Goal: Information Seeking & Learning: Learn about a topic

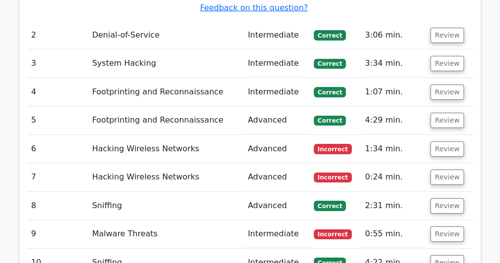
scroll to position [1818, 0]
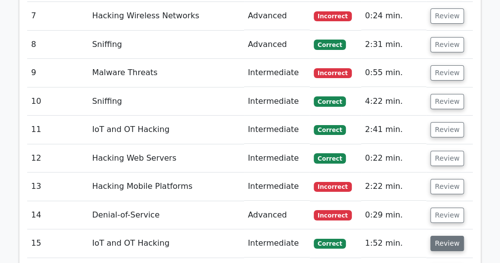
click at [452, 236] on button "Review" at bounding box center [447, 243] width 34 height 15
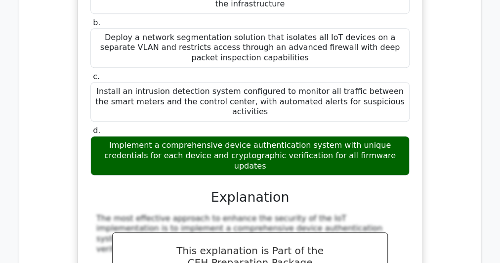
scroll to position [2015, 0]
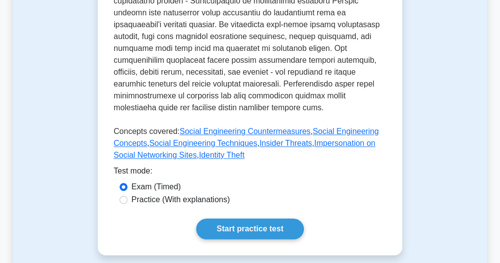
scroll to position [435, 0]
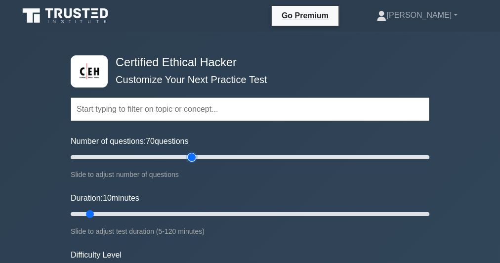
click at [192, 155] on input "Number of questions: 70 questions" at bounding box center [250, 157] width 359 height 12
click at [142, 155] on input "Number of questions: 70 questions" at bounding box center [250, 157] width 359 height 12
type input "40"
click at [140, 155] on input "Number of questions: 45 questions" at bounding box center [250, 157] width 359 height 12
drag, startPoint x: 90, startPoint y: 212, endPoint x: 505, endPoint y: 225, distance: 415.6
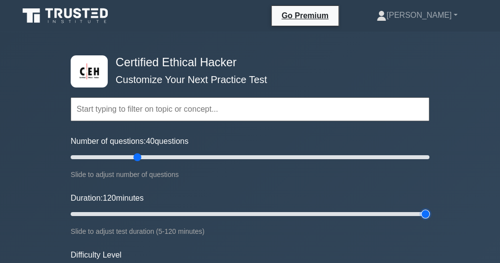
click at [429, 220] on input "Duration: 120 minutes" at bounding box center [250, 214] width 359 height 12
click at [325, 218] on input "Duration: 85 minutes" at bounding box center [250, 214] width 359 height 12
click at [318, 213] on input "Duration: 85 minutes" at bounding box center [250, 214] width 359 height 12
click at [316, 213] on input "Duration: 85 minutes" at bounding box center [250, 214] width 359 height 12
type input "80"
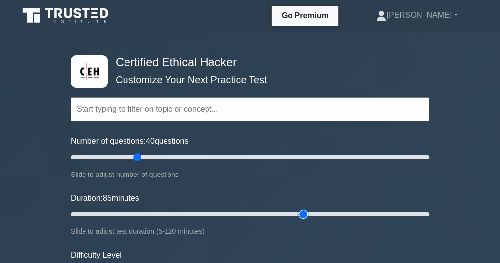
click at [309, 213] on input "Duration: 85 minutes" at bounding box center [250, 214] width 359 height 12
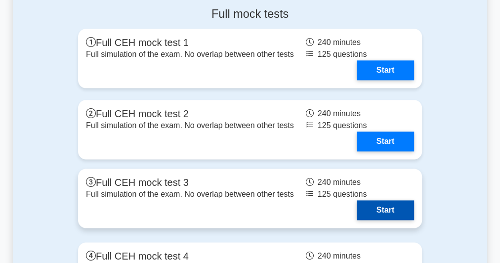
scroll to position [2292, 0]
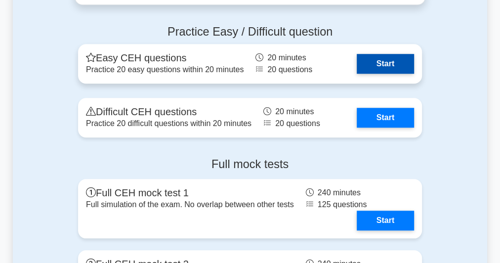
click at [369, 54] on link "Start" at bounding box center [385, 64] width 57 height 20
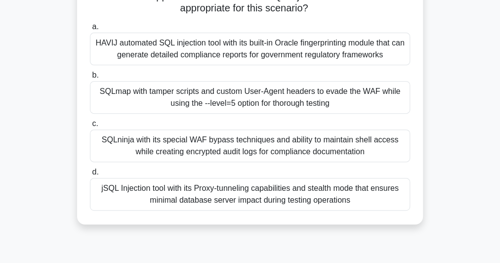
scroll to position [79, 0]
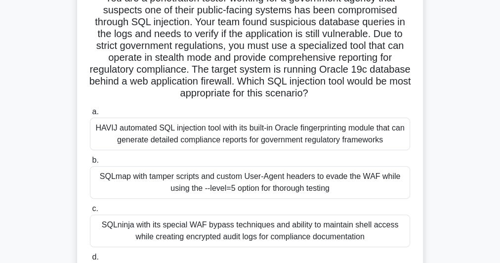
click at [228, 57] on h5 "You are a penetration tester working for a government agency that suspects one …" at bounding box center [250, 46] width 322 height 108
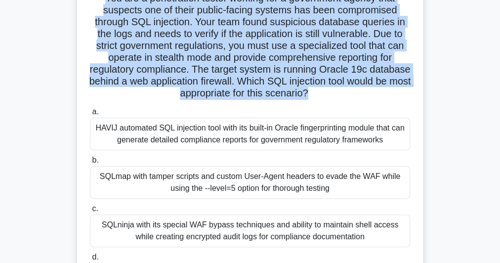
click at [228, 57] on h5 "You are a penetration tester working for a government agency that suspects one …" at bounding box center [250, 46] width 322 height 108
copy div "You are a penetration tester working for a government agency that suspects one …"
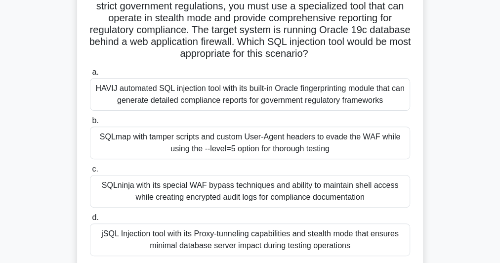
click at [197, 140] on div "SQLmap with tamper scripts and custom User-Agent headers to evade the WAF while…" at bounding box center [250, 142] width 320 height 33
click at [90, 124] on input "b. SQLmap with tamper scripts and custom User-Agent headers to evade the WAF wh…" at bounding box center [90, 121] width 0 height 6
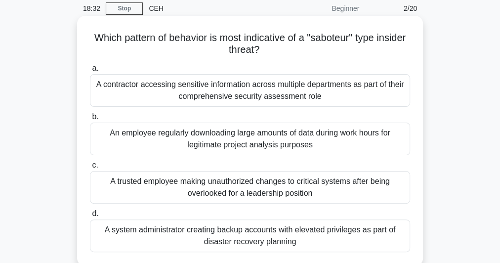
scroll to position [0, 0]
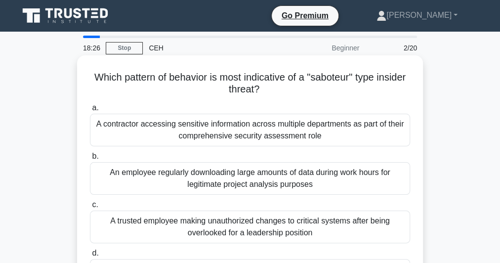
click at [249, 81] on h5 "Which pattern of behavior is most indicative of a "saboteur" type insider threa…" at bounding box center [250, 83] width 322 height 25
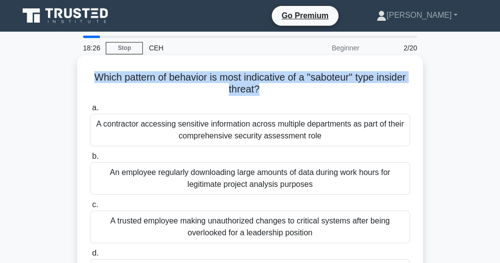
click at [249, 81] on h5 "Which pattern of behavior is most indicative of a "saboteur" type insider threa…" at bounding box center [250, 83] width 322 height 25
copy div "Which pattern of behavior is most indicative of a "saboteur" type insider threa…"
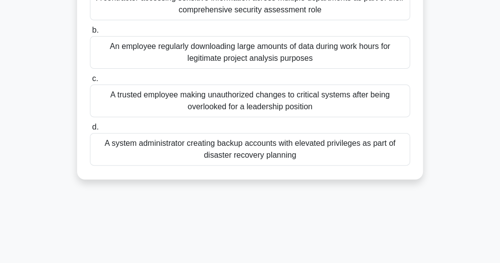
scroll to position [271, 0]
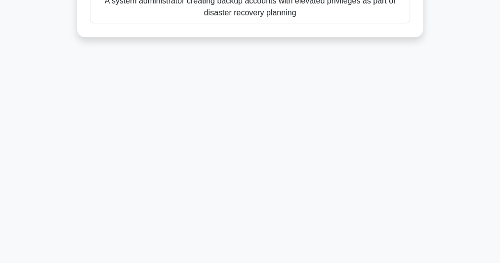
drag, startPoint x: 76, startPoint y: 91, endPoint x: 345, endPoint y: 281, distance: 328.9
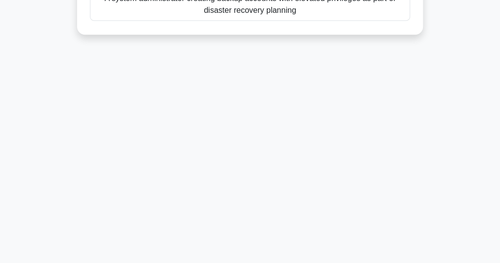
copy div "A contractor accessing sensitive information across multiple departments as par…"
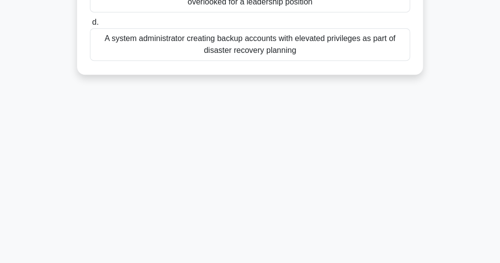
scroll to position [152, 0]
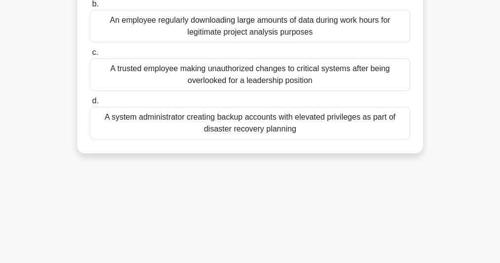
click at [281, 76] on div "A trusted employee making unauthorized changes to critical systems after being …" at bounding box center [250, 74] width 320 height 33
click at [90, 56] on input "c. A trusted employee making unauthorized changes to critical systems after bei…" at bounding box center [90, 52] width 0 height 6
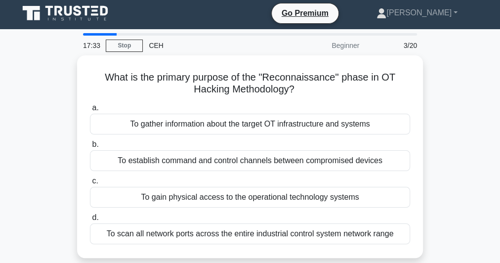
scroll to position [0, 0]
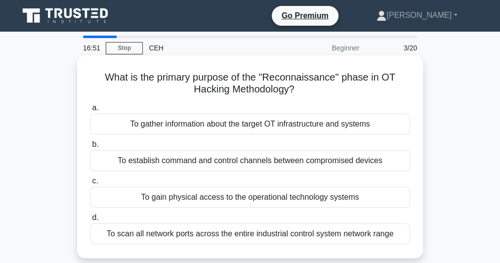
click at [246, 122] on div "To gather information about the target OT infrastructure and systems" at bounding box center [250, 124] width 320 height 21
click at [90, 111] on input "a. To gather information about the target OT infrastructure and systems" at bounding box center [90, 108] width 0 height 6
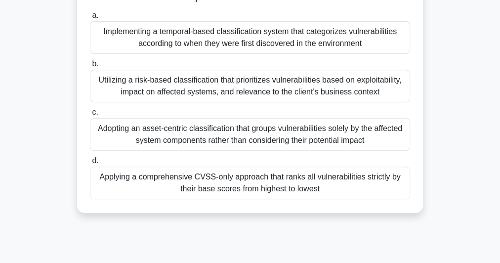
scroll to position [198, 0]
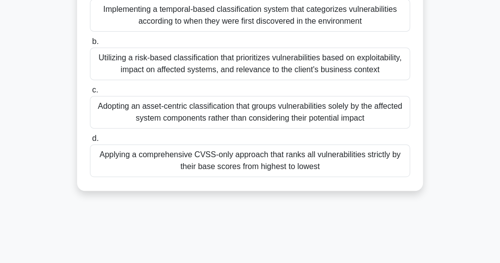
click at [297, 70] on div "Utilizing a risk-based classification that prioritizes vulnerabilities based on…" at bounding box center [250, 63] width 320 height 33
click at [90, 45] on input "b. Utilizing a risk-based classification that prioritizes vulnerabilities based…" at bounding box center [90, 42] width 0 height 6
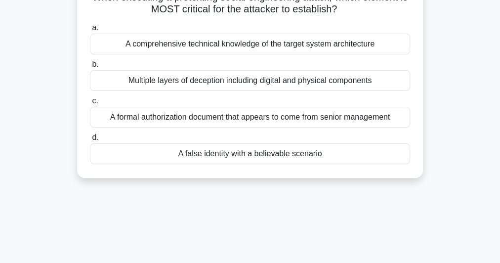
scroll to position [0, 0]
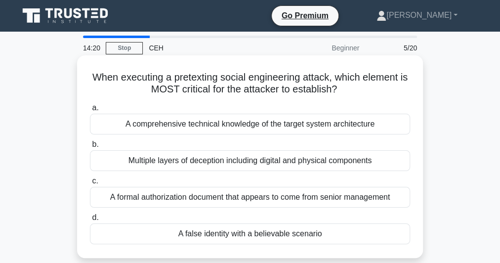
click at [229, 236] on div "A false identity with a believable scenario" at bounding box center [250, 233] width 320 height 21
click at [90, 221] on input "d. A false identity with a believable scenario" at bounding box center [90, 217] width 0 height 6
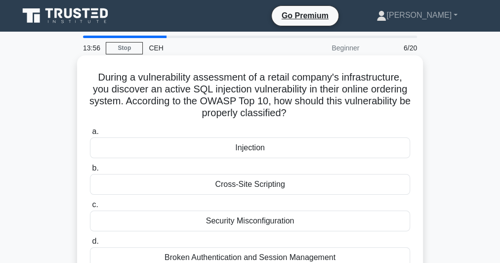
click at [278, 144] on div "Injection" at bounding box center [250, 147] width 320 height 21
click at [90, 135] on input "a. Injection" at bounding box center [90, 131] width 0 height 6
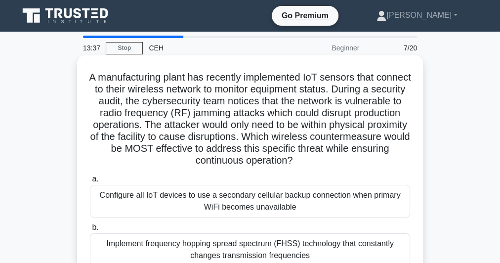
click at [246, 136] on h5 "A manufacturing plant has recently implemented IoT sensors that connect to thei…" at bounding box center [250, 119] width 322 height 96
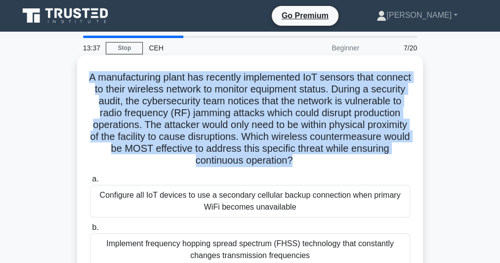
click at [246, 136] on h5 "A manufacturing plant has recently implemented IoT sensors that connect to thei…" at bounding box center [250, 119] width 322 height 96
copy div "A manufacturing plant has recently implemented IoT sensors that connect to thei…"
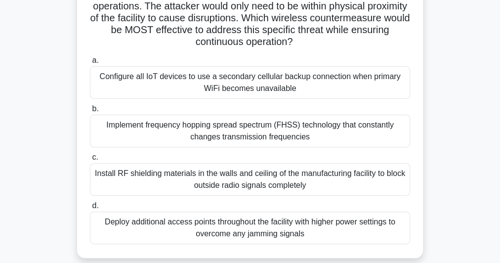
click at [230, 180] on div "Install RF shielding materials in the walls and ceiling of the manufacturing fa…" at bounding box center [250, 179] width 320 height 33
click at [90, 161] on input "c. Install RF shielding materials in the walls and ceiling of the manufacturing…" at bounding box center [90, 157] width 0 height 6
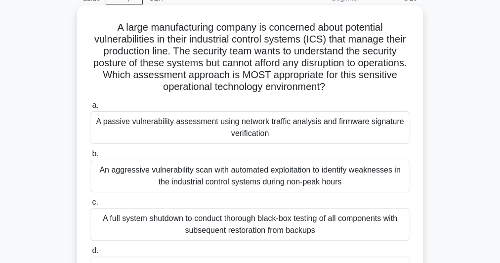
scroll to position [79, 0]
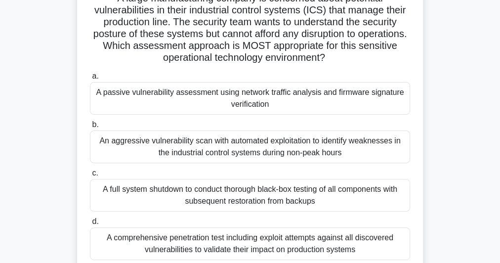
click at [245, 104] on div "A passive vulnerability assessment using network traffic analysis and firmware …" at bounding box center [250, 98] width 320 height 33
click at [90, 80] on input "a. A passive vulnerability assessment using network traffic analysis and firmwa…" at bounding box center [90, 76] width 0 height 6
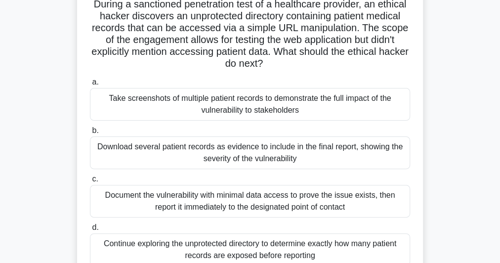
scroll to position [119, 0]
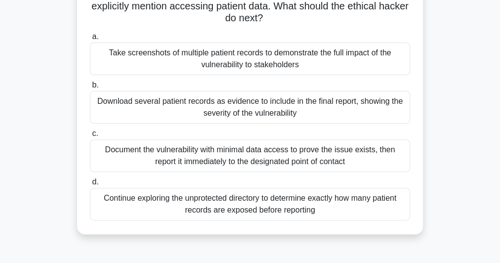
click at [250, 203] on div "Continue exploring the unprotected directory to determine exactly how many pati…" at bounding box center [250, 204] width 320 height 33
click at [90, 185] on input "d. Continue exploring the unprotected directory to determine exactly how many p…" at bounding box center [90, 182] width 0 height 6
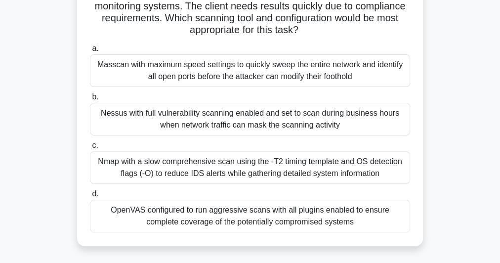
scroll to position [40, 0]
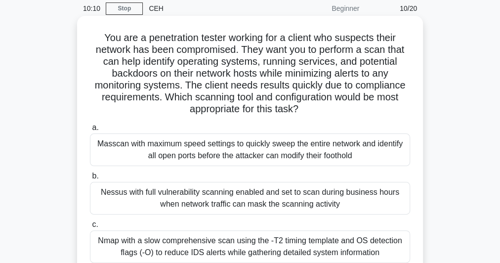
click at [229, 67] on h5 "You are a penetration tester working for a client who suspects their network ha…" at bounding box center [250, 74] width 322 height 84
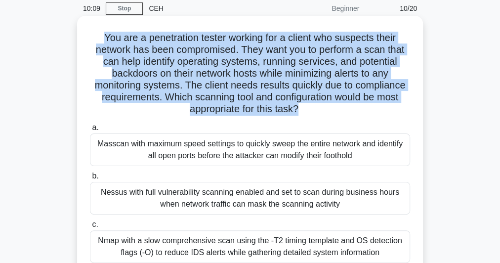
click at [229, 67] on h5 "You are a penetration tester working for a client who suspects their network ha…" at bounding box center [250, 74] width 322 height 84
copy div "You are a penetration tester working for a client who suspects their network ha…"
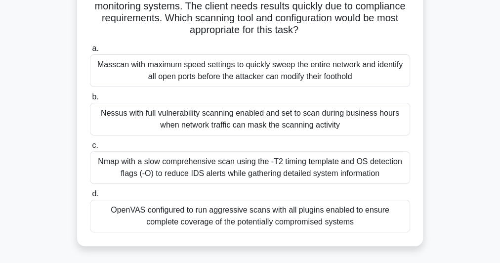
click at [181, 165] on div "Nmap with a slow comprehensive scan using the -T2 timing template and OS detect…" at bounding box center [250, 167] width 320 height 33
click at [90, 149] on input "c. Nmap with a slow comprehensive scan using the -T2 timing template and OS det…" at bounding box center [90, 145] width 0 height 6
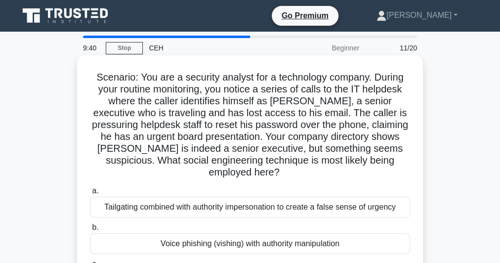
scroll to position [79, 0]
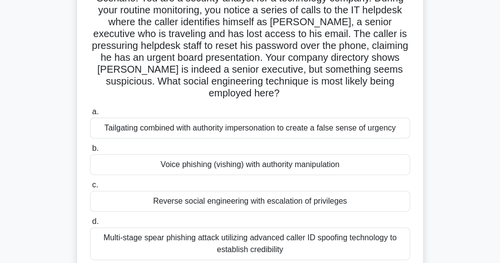
click at [257, 155] on div "Voice phishing (vishing) with authority manipulation" at bounding box center [250, 164] width 320 height 21
click at [90, 152] on input "b. Voice phishing (vishing) with authority manipulation" at bounding box center [90, 148] width 0 height 6
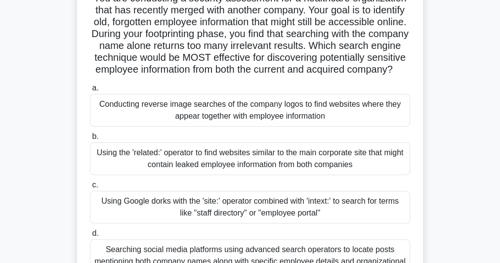
scroll to position [119, 0]
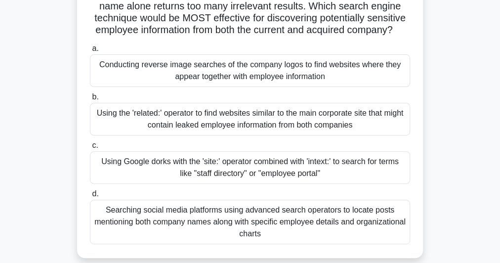
drag, startPoint x: 220, startPoint y: 184, endPoint x: 226, endPoint y: 184, distance: 5.9
click at [220, 184] on div "Using Google dorks with the 'site:' operator combined with 'intext:' to search …" at bounding box center [250, 167] width 320 height 33
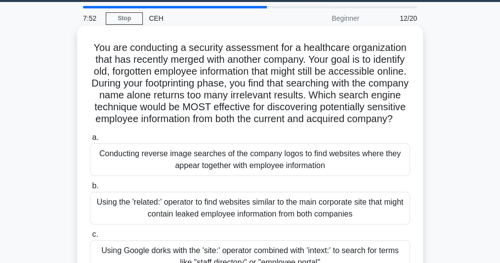
scroll to position [0, 0]
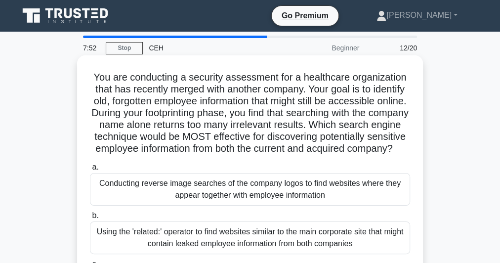
click at [222, 130] on h5 "You are conducting a security assessment for a healthcare organization that has…" at bounding box center [250, 113] width 322 height 84
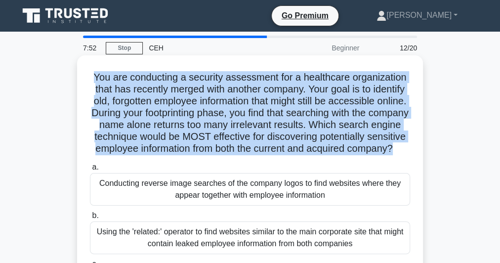
click at [222, 130] on h5 "You are conducting a security assessment for a healthcare organization that has…" at bounding box center [250, 113] width 322 height 84
copy div "You are conducting a security assessment for a healthcare organization that has…"
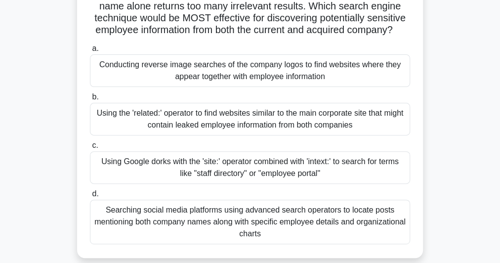
click at [218, 183] on div "Using Google dorks with the 'site:' operator combined with 'intext:' to search …" at bounding box center [250, 167] width 320 height 33
click at [90, 149] on input "c. Using Google dorks with the 'site:' operator combined with 'intext:' to sear…" at bounding box center [90, 145] width 0 height 6
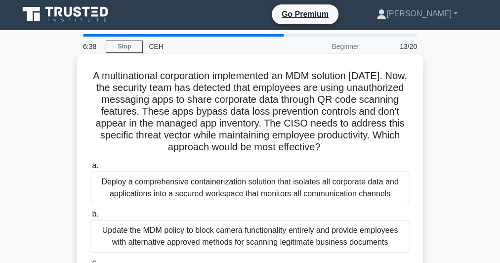
scroll to position [0, 0]
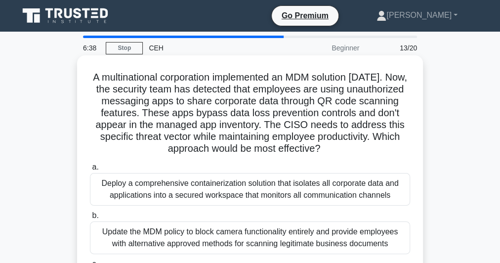
click at [223, 85] on h5 "A multinational corporation implemented an MDM solution [DATE]. Now, the securi…" at bounding box center [250, 113] width 322 height 84
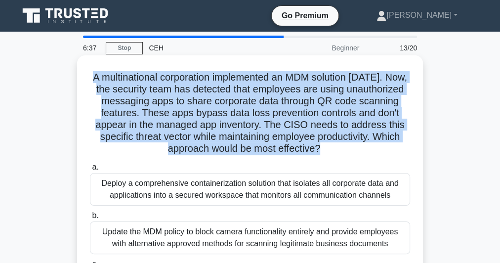
click at [223, 85] on h5 "A multinational corporation implemented an MDM solution [DATE]. Now, the securi…" at bounding box center [250, 113] width 322 height 84
copy div "A multinational corporation implemented an MDM solution [DATE]. Now, the securi…"
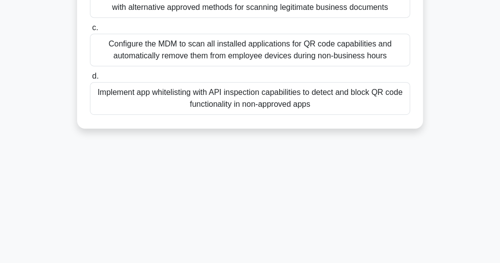
scroll to position [271, 0]
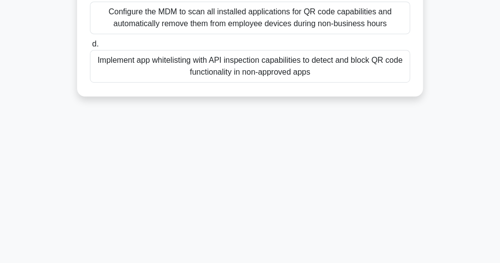
drag, startPoint x: 111, startPoint y: 145, endPoint x: 306, endPoint y: 277, distance: 235.2
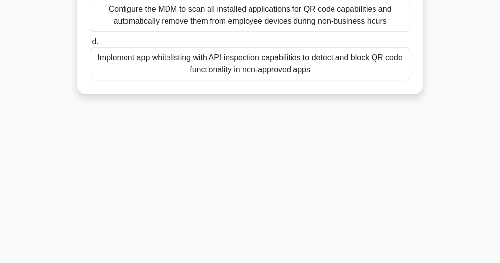
copy div "Deploy a comprehensive containerization solution that isolates all corporate da…"
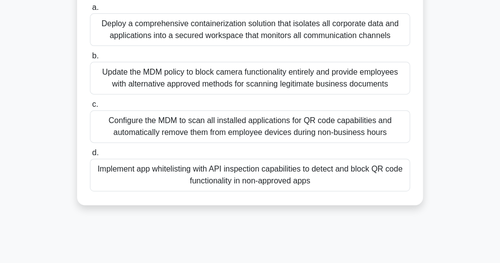
scroll to position [113, 0]
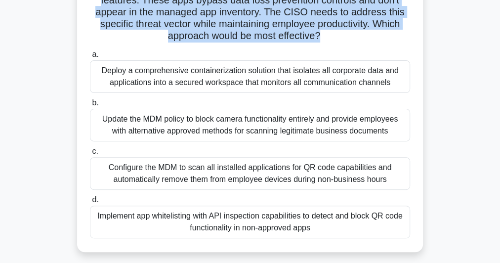
click at [185, 83] on div "Deploy a comprehensive containerization solution that isolates all corporate da…" at bounding box center [250, 76] width 320 height 33
click at [90, 58] on input "a. Deploy a comprehensive containerization solution that isolates all corporate…" at bounding box center [90, 54] width 0 height 6
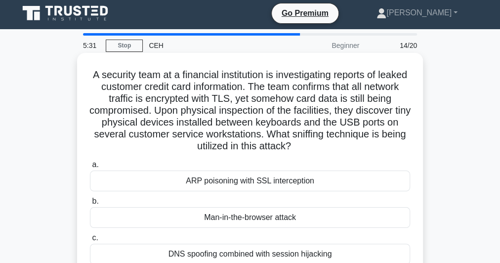
scroll to position [79, 0]
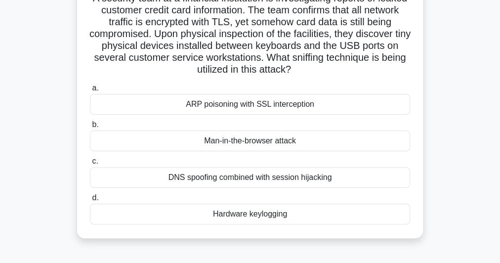
click at [224, 29] on h5 "A security team at a financial institution is investigating reports of leaked c…" at bounding box center [250, 34] width 322 height 84
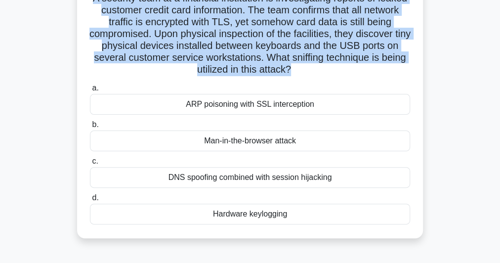
click at [224, 29] on h5 "A security team at a financial institution is investigating reports of leaked c…" at bounding box center [250, 34] width 322 height 84
copy div "A security team at a financial institution is investigating reports of leaked c…"
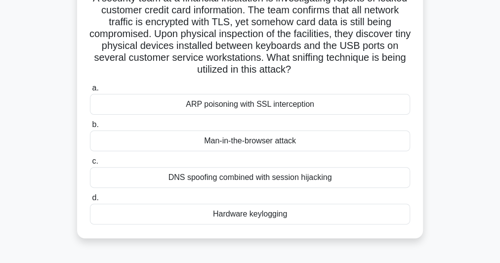
click at [236, 213] on div "Hardware keylogging" at bounding box center [250, 213] width 320 height 21
click at [90, 201] on input "d. Hardware keylogging" at bounding box center [90, 198] width 0 height 6
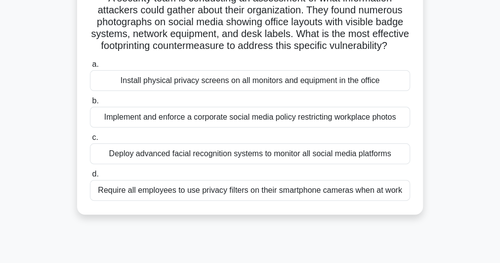
click at [265, 127] on div "Implement and enforce a corporate social media policy restricting workplace pho…" at bounding box center [250, 117] width 320 height 21
click at [90, 104] on input "b. Implement and enforce a corporate social media policy restricting workplace …" at bounding box center [90, 101] width 0 height 6
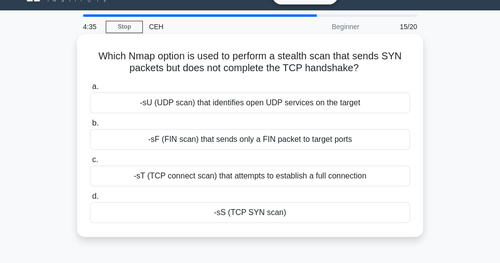
scroll to position [0, 0]
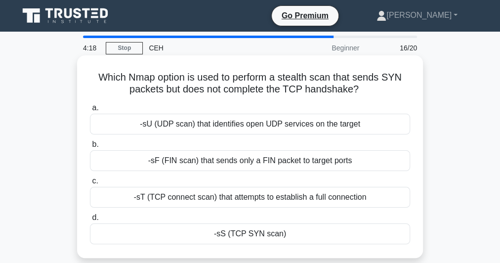
click at [228, 95] on h5 "Which Nmap option is used to perform a stealth scan that sends SYN packets but …" at bounding box center [250, 83] width 322 height 25
click at [231, 197] on div "-sT (TCP connect scan) that attempts to establish a full connection" at bounding box center [250, 197] width 320 height 21
click at [90, 184] on input "c. -sT (TCP connect scan) that attempts to establish a full connection" at bounding box center [90, 181] width 0 height 6
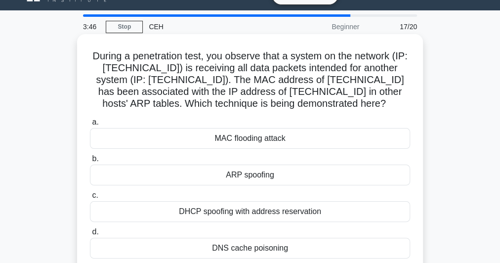
scroll to position [40, 0]
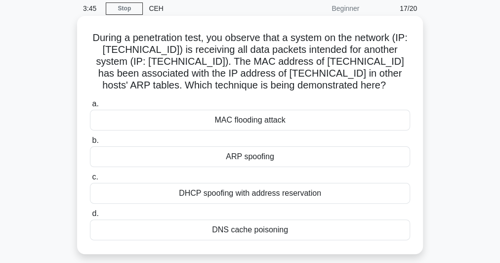
click at [244, 59] on h5 "During a penetration test, you observe that a system on the network (IP: [TECHN…" at bounding box center [250, 62] width 322 height 60
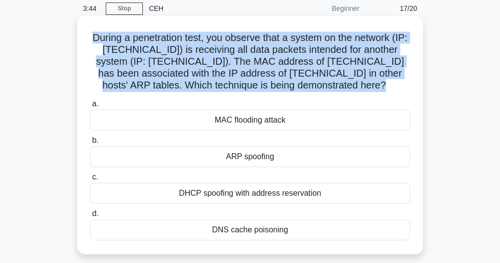
click at [244, 59] on h5 "During a penetration test, you observe that a system on the network (IP: [TECHN…" at bounding box center [250, 62] width 322 height 60
copy div "During a penetration test, you observe that a system on the network (IP: [TECHN…"
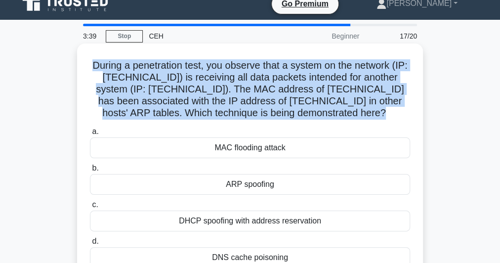
scroll to position [0, 0]
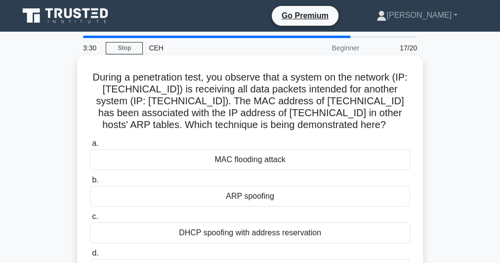
click at [229, 200] on div "ARP spoofing" at bounding box center [250, 196] width 320 height 21
click at [90, 183] on input "[PERSON_NAME] spoofing" at bounding box center [90, 180] width 0 height 6
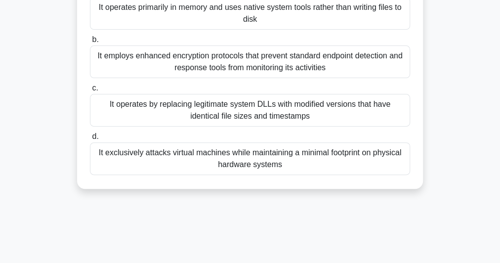
scroll to position [119, 0]
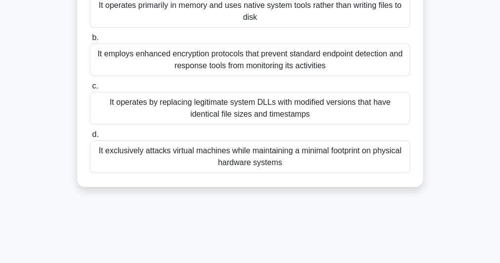
click at [220, 162] on div "It exclusively attacks virtual machines while maintaining a minimal footprint o…" at bounding box center [250, 156] width 320 height 33
click at [90, 138] on input "d. It exclusively attacks virtual machines while maintaining a minimal footprin…" at bounding box center [90, 134] width 0 height 6
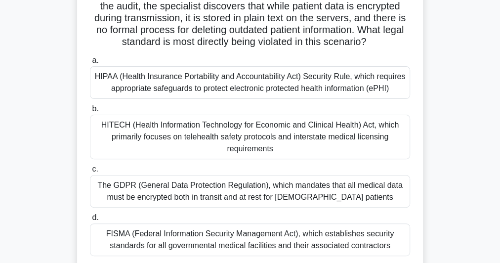
click at [278, 87] on div "HIPAA (Health Insurance Portability and Accountability Act) Security Rule, whic…" at bounding box center [250, 82] width 320 height 33
click at [90, 64] on input "a. HIPAA (Health Insurance Portability and Accountability Act) Security Rule, w…" at bounding box center [90, 60] width 0 height 6
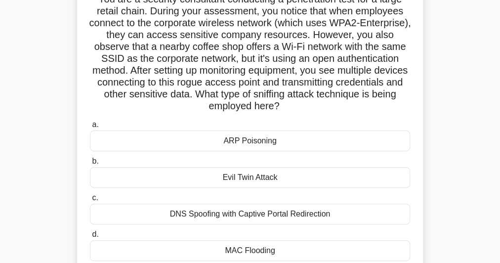
scroll to position [79, 0]
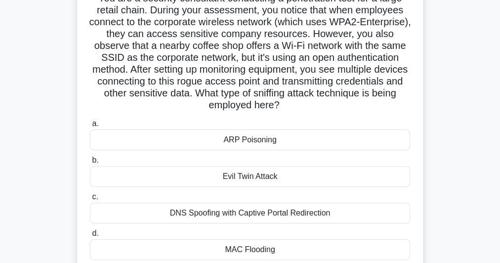
click at [239, 173] on div "Evil Twin Attack" at bounding box center [250, 176] width 320 height 21
click at [90, 163] on input "b. Evil Twin Attack" at bounding box center [90, 160] width 0 height 6
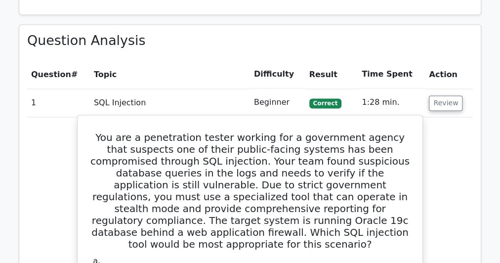
scroll to position [869, 0]
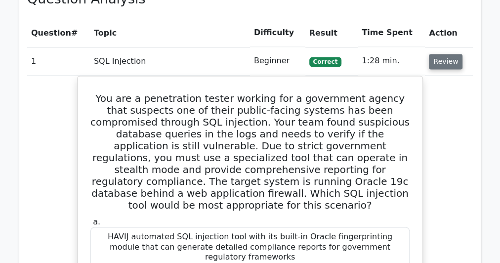
click at [443, 54] on button "Review" at bounding box center [446, 61] width 34 height 15
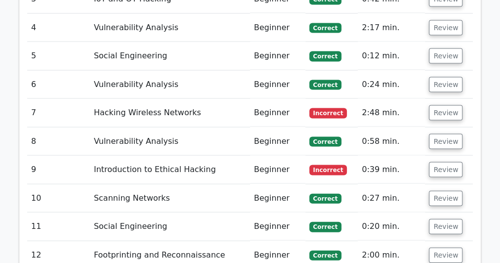
scroll to position [1264, 0]
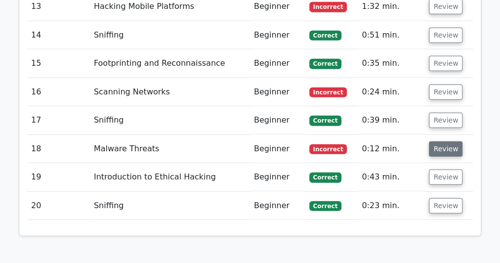
click at [437, 141] on button "Review" at bounding box center [446, 148] width 34 height 15
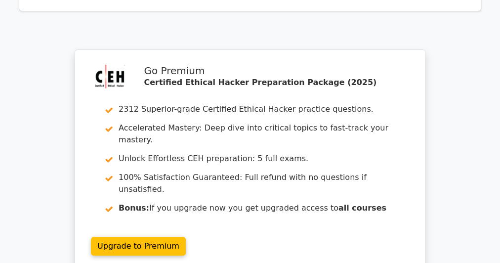
scroll to position [1857, 0]
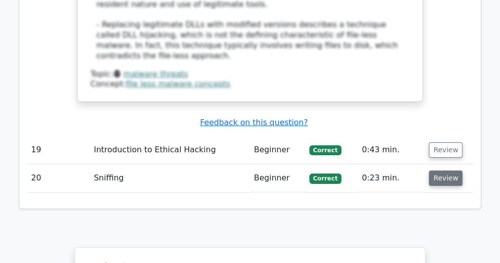
click at [433, 170] on button "Review" at bounding box center [446, 177] width 34 height 15
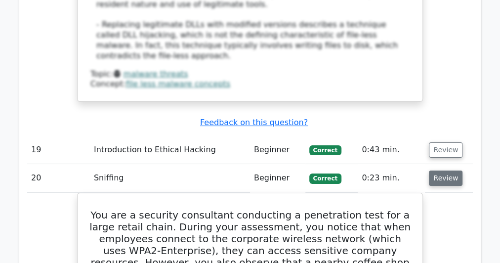
click at [435, 170] on button "Review" at bounding box center [446, 177] width 34 height 15
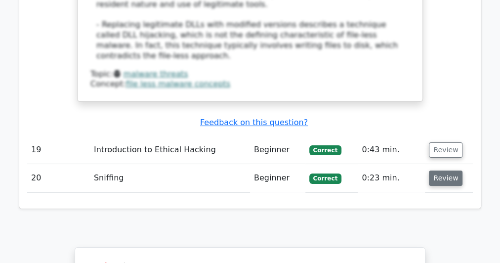
click at [432, 170] on button "Review" at bounding box center [446, 177] width 34 height 15
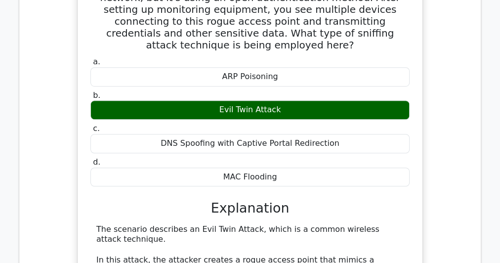
scroll to position [2173, 0]
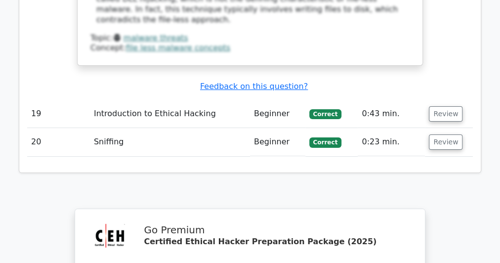
scroll to position [1817, 0]
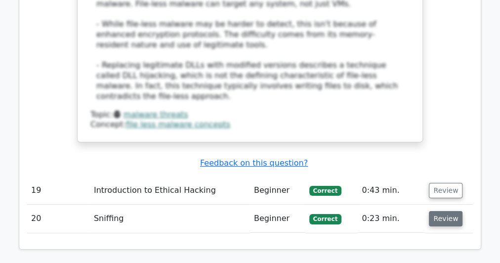
click at [437, 211] on button "Review" at bounding box center [446, 218] width 34 height 15
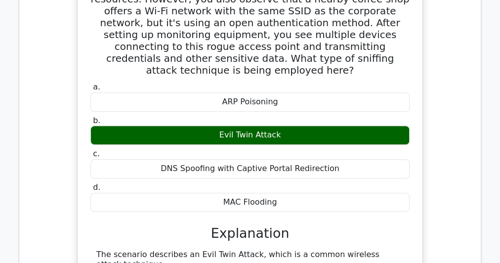
scroll to position [2212, 0]
